Goal: Task Accomplishment & Management: Manage account settings

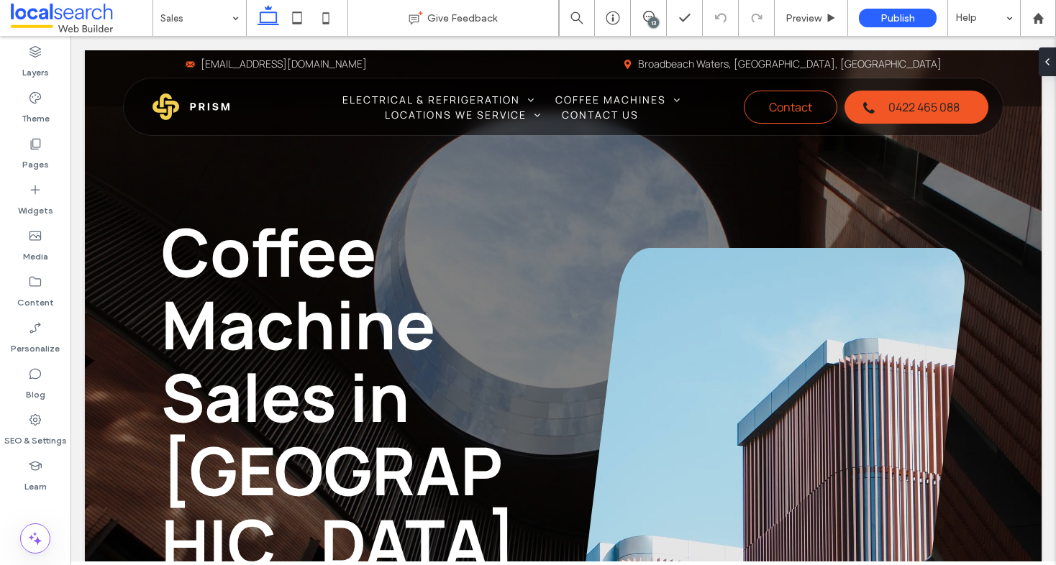
scroll to position [1975, 0]
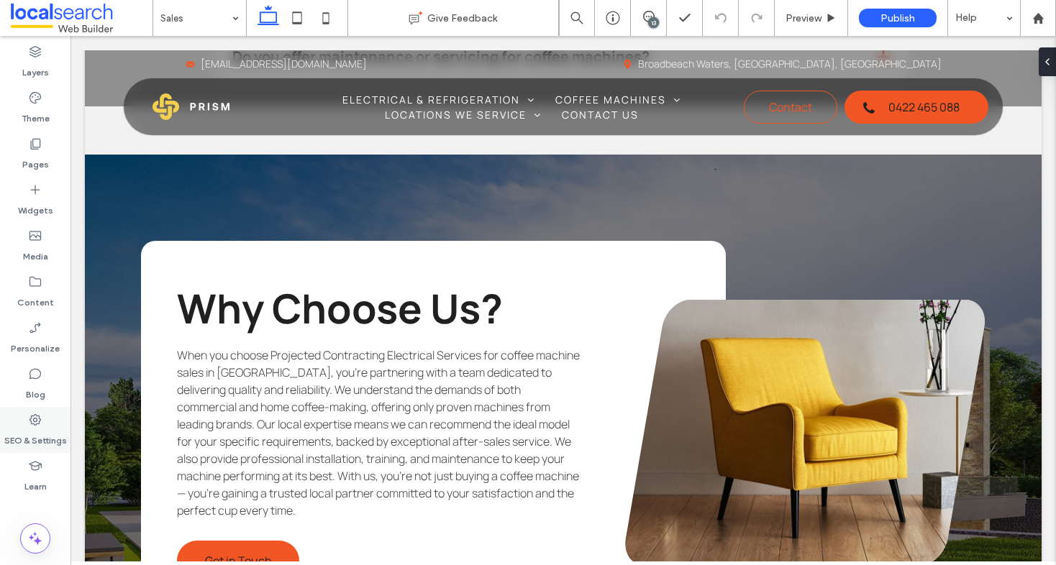
click at [35, 428] on label "SEO & Settings" at bounding box center [35, 437] width 63 height 20
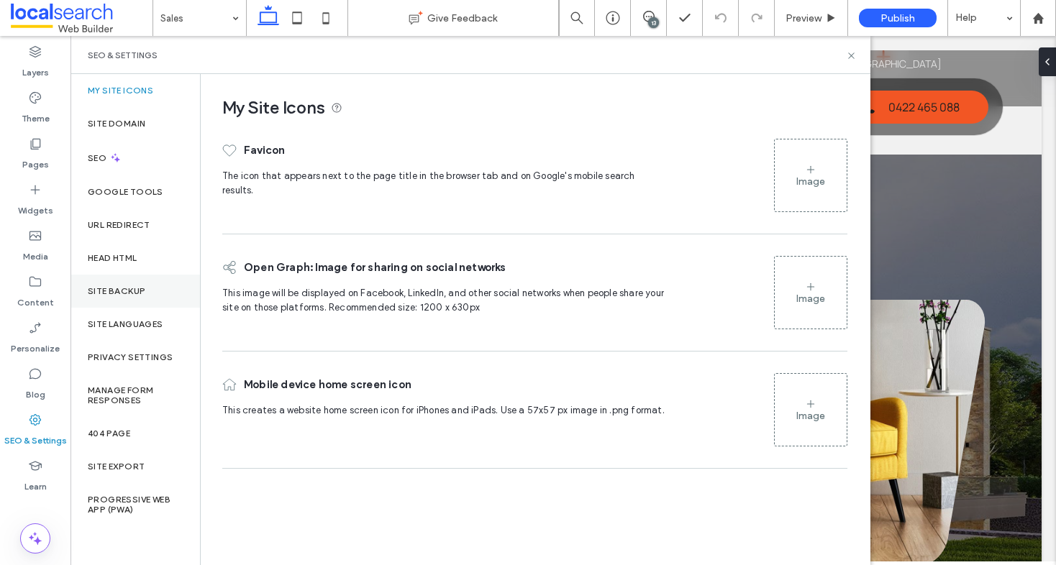
drag, startPoint x: 137, startPoint y: 295, endPoint x: 184, endPoint y: 277, distance: 50.1
click at [137, 295] on label "Site Backup" at bounding box center [117, 291] width 58 height 10
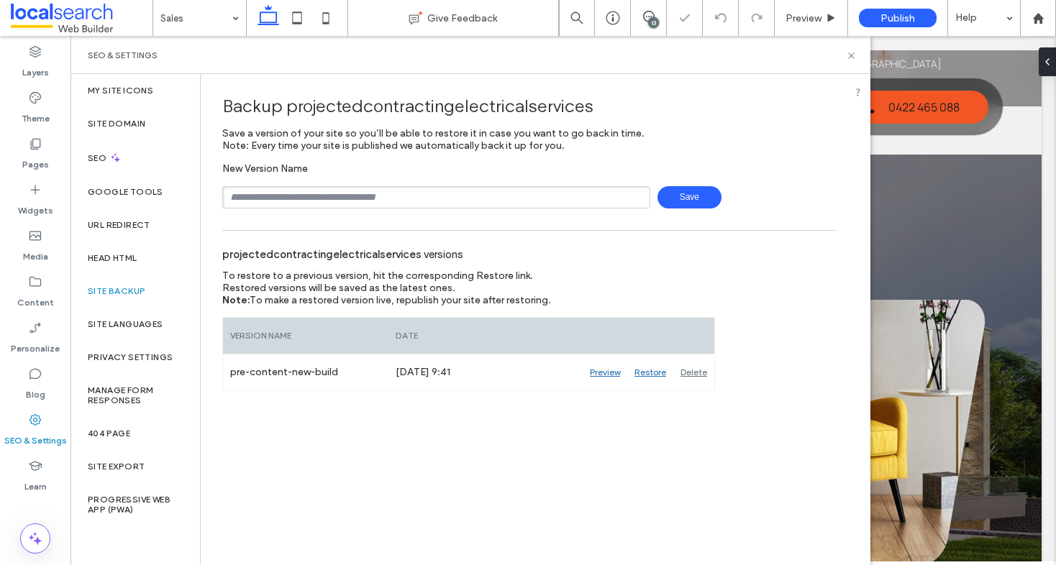
click at [276, 200] on input "text" at bounding box center [436, 197] width 428 height 22
type input "**********"
drag, startPoint x: 684, startPoint y: 199, endPoint x: 668, endPoint y: 196, distance: 16.1
click at [684, 199] on span "Save" at bounding box center [690, 197] width 64 height 22
click at [850, 57] on icon at bounding box center [851, 55] width 11 height 11
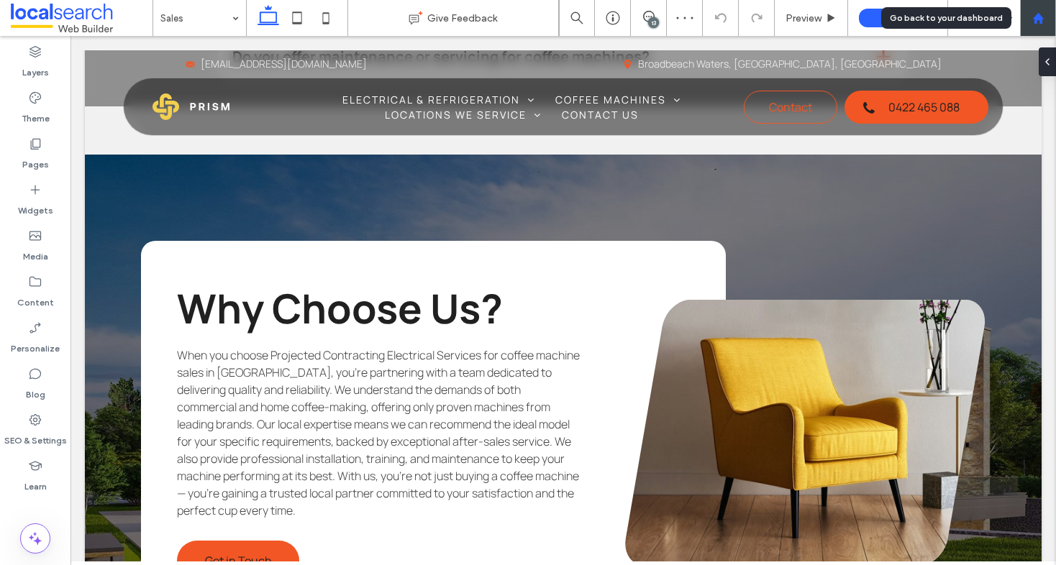
click at [1041, 21] on use at bounding box center [1037, 17] width 11 height 11
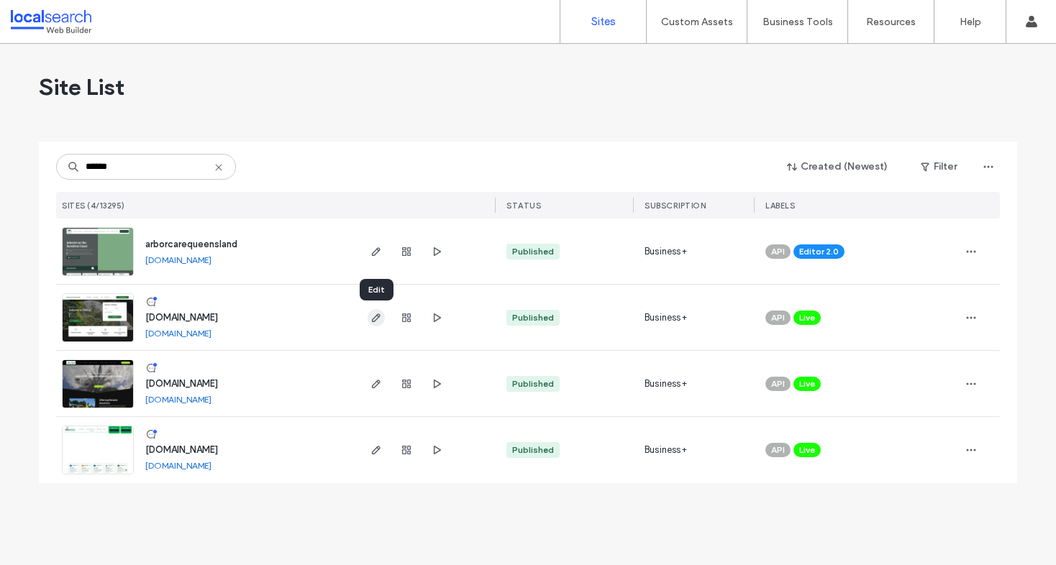
type input "******"
click at [373, 317] on icon "button" at bounding box center [376, 318] width 12 height 12
